Goal: Check status

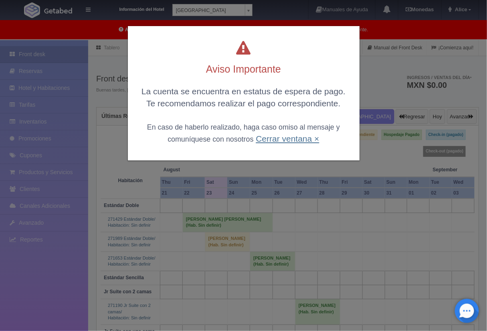
click at [268, 140] on link "Cerrar ventana ×" at bounding box center [287, 138] width 63 height 9
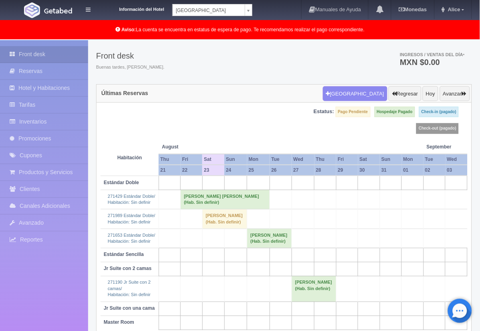
scroll to position [7, 0]
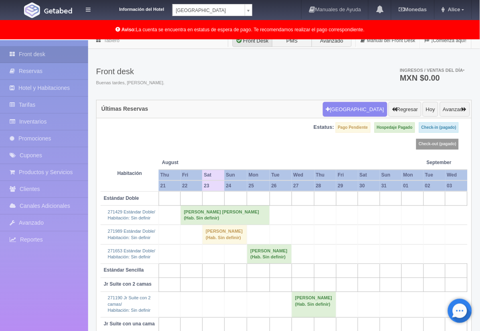
click at [213, 237] on td "[PERSON_NAME] (Hab. Sin definir)" at bounding box center [224, 234] width 45 height 19
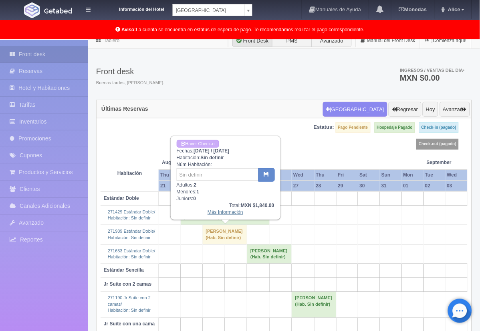
click at [223, 210] on link "Más Información" at bounding box center [226, 212] width 36 height 6
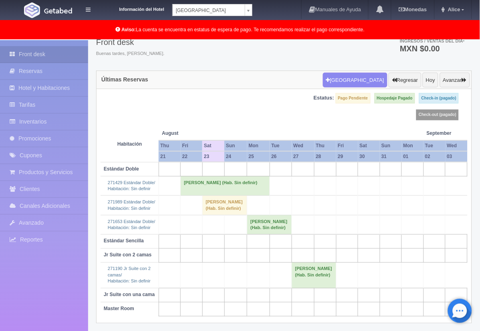
scroll to position [52, 0]
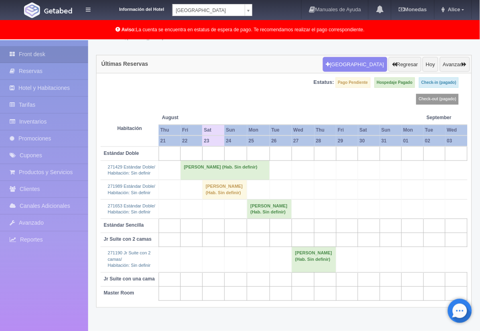
click at [472, 177] on div "Últimas Reservas [GEOGRAPHIC_DATA] Regresar [DATE] Avanzar Estatus: Pago Pendie…" at bounding box center [284, 181] width 376 height 252
